Goal: Transaction & Acquisition: Purchase product/service

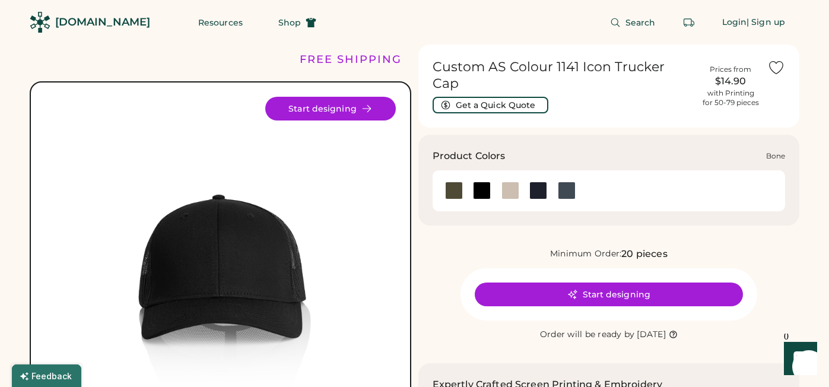
click at [505, 182] on div at bounding box center [511, 191] width 18 height 18
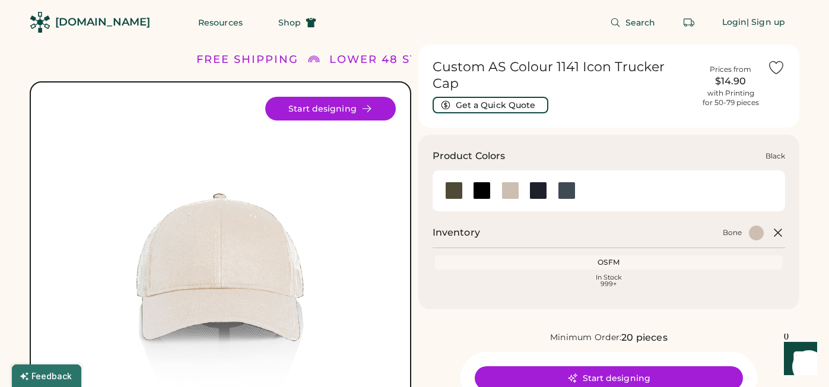
click at [484, 182] on div at bounding box center [482, 191] width 18 height 18
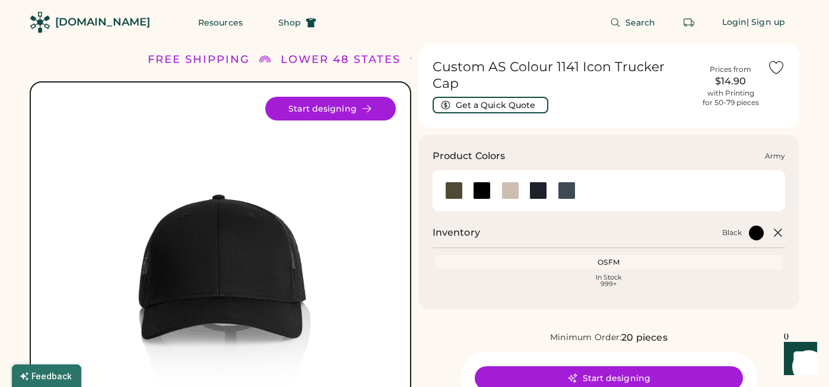
click at [455, 183] on div at bounding box center [454, 191] width 18 height 18
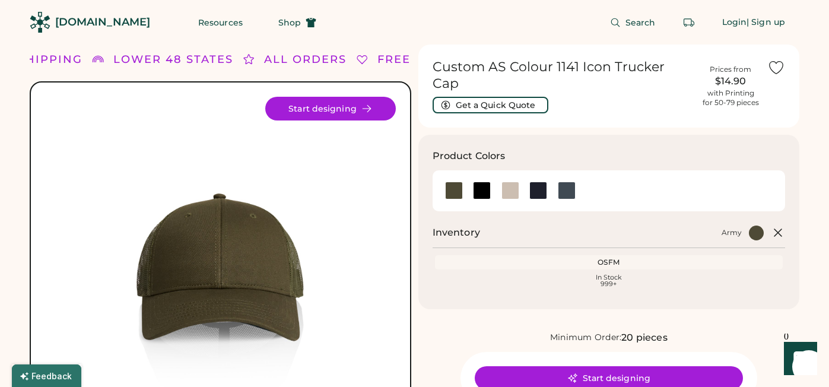
scroll to position [4, 0]
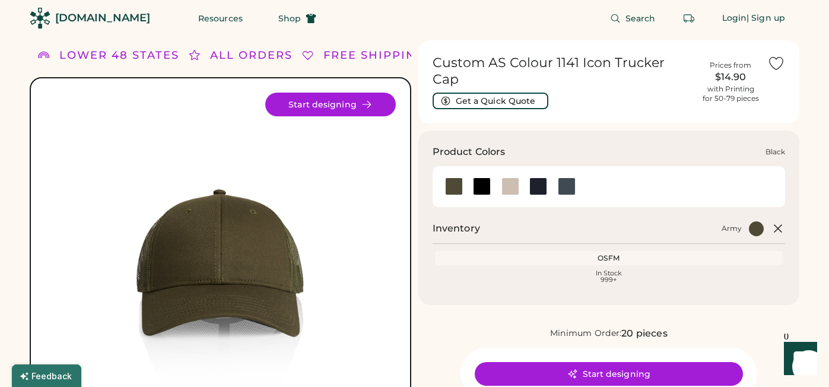
click at [480, 178] on div at bounding box center [482, 187] width 18 height 18
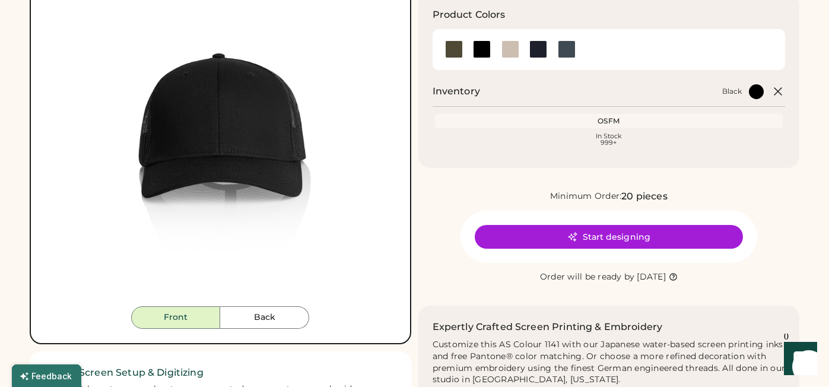
scroll to position [142, 0]
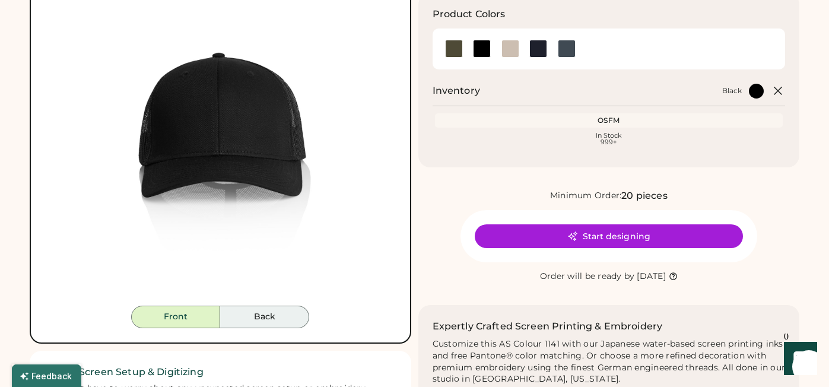
click at [274, 319] on button "Back" at bounding box center [264, 317] width 89 height 23
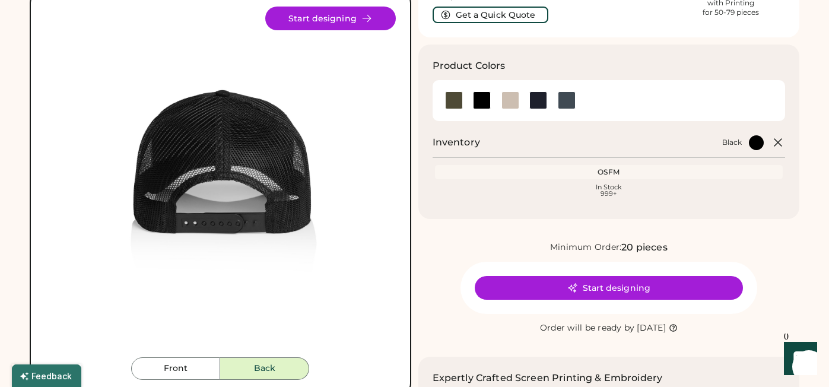
scroll to position [0, 0]
